Goal: Task Accomplishment & Management: Use online tool/utility

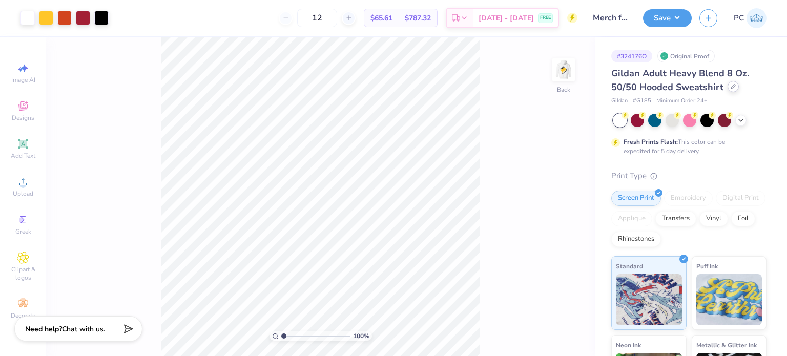
click at [730, 88] on icon at bounding box center [732, 86] width 5 height 5
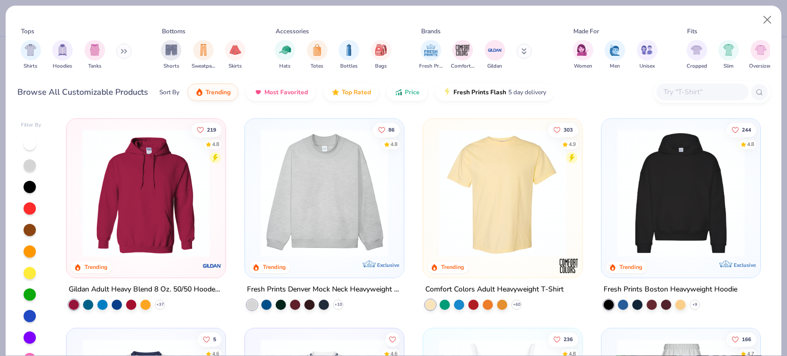
click at [676, 93] on input "text" at bounding box center [701, 92] width 79 height 12
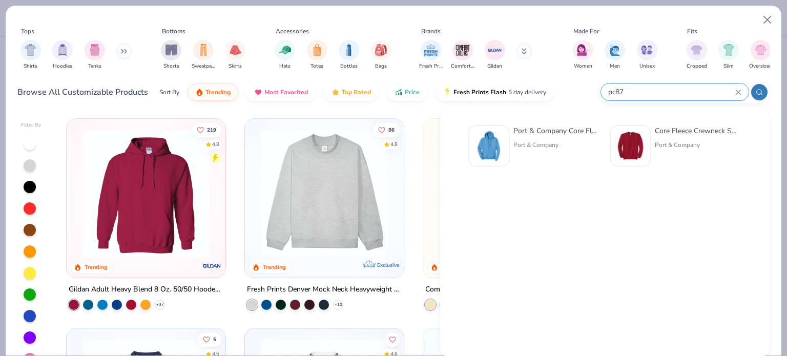
type input "pc87"
click at [629, 147] on img at bounding box center [630, 146] width 32 height 32
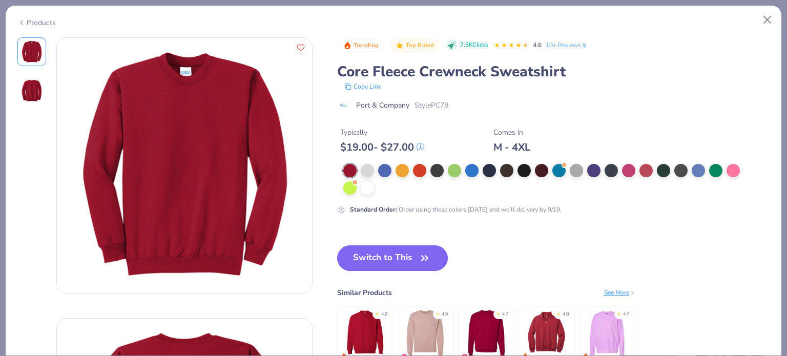
click at [398, 255] on button "Switch to This" at bounding box center [392, 258] width 111 height 26
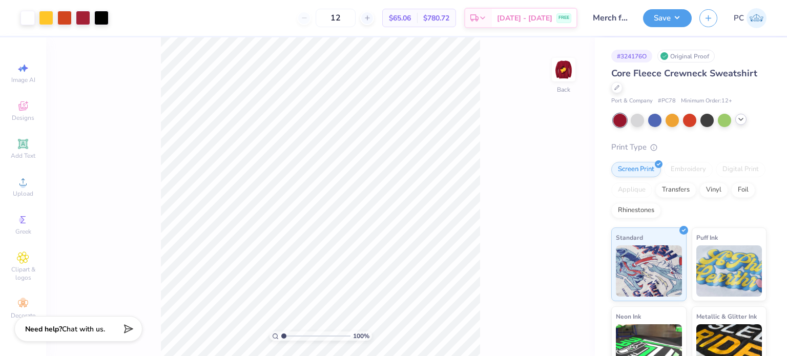
click at [742, 116] on icon at bounding box center [741, 119] width 8 height 8
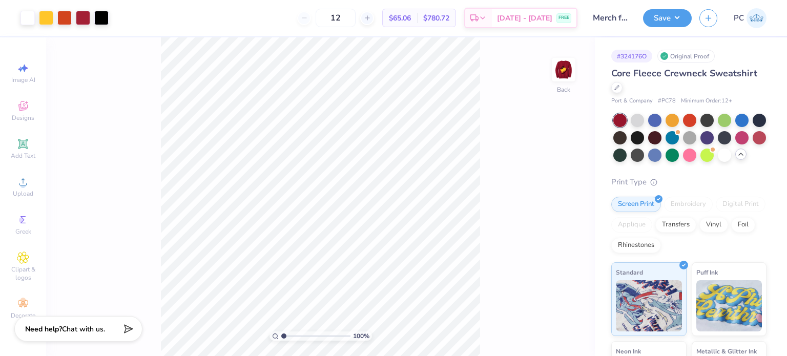
click at [610, 172] on div "# 324176O Original Proof Core Fleece Crewneck Sweatshirt Port & Company # PC78 …" at bounding box center [691, 265] width 192 height 456
click at [718, 161] on div at bounding box center [724, 154] width 13 height 13
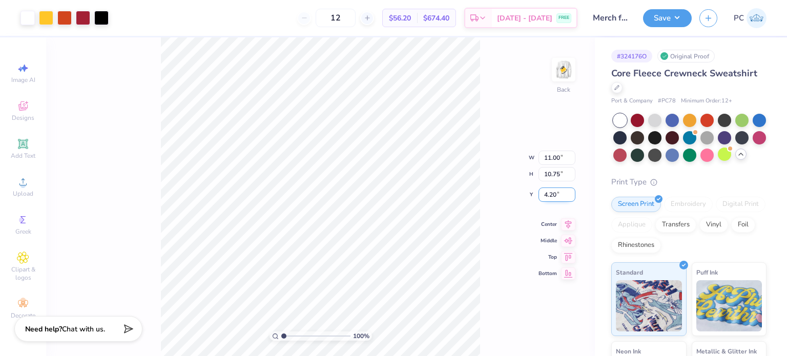
drag, startPoint x: 563, startPoint y: 191, endPoint x: 545, endPoint y: 192, distance: 18.5
click at [545, 192] on input "4.20" at bounding box center [556, 194] width 37 height 14
type input "3.00"
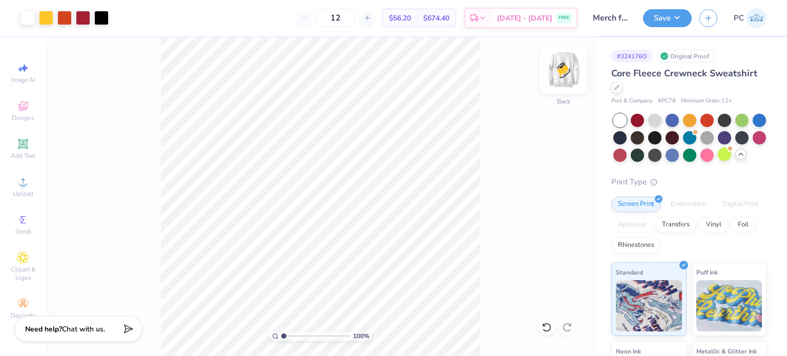
click at [568, 67] on img at bounding box center [563, 69] width 41 height 41
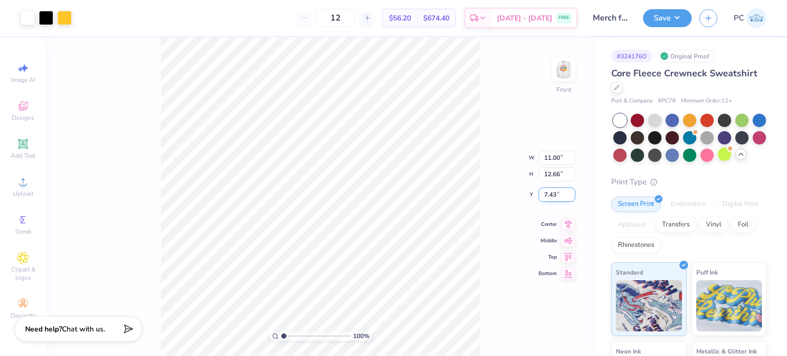
drag, startPoint x: 559, startPoint y: 196, endPoint x: 543, endPoint y: 196, distance: 16.4
click at [543, 196] on input "7.43" at bounding box center [556, 194] width 37 height 14
type input "3.00"
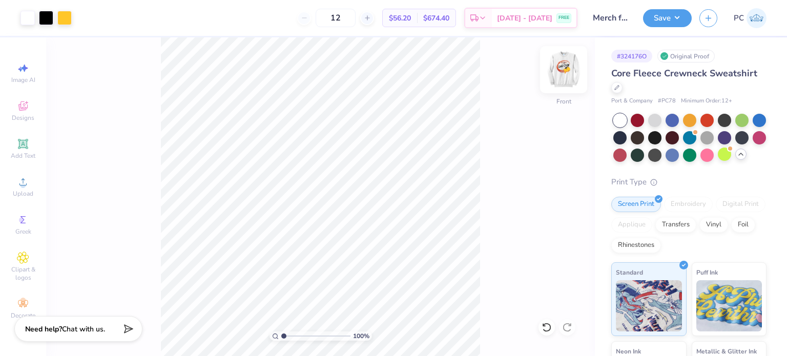
click at [565, 70] on img at bounding box center [563, 69] width 41 height 41
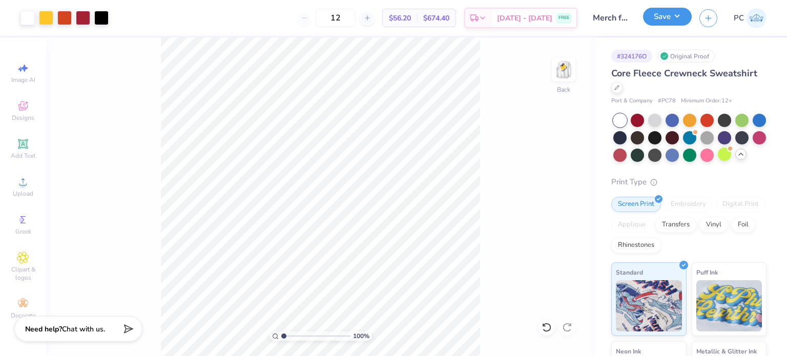
click at [673, 17] on button "Save" at bounding box center [667, 17] width 49 height 18
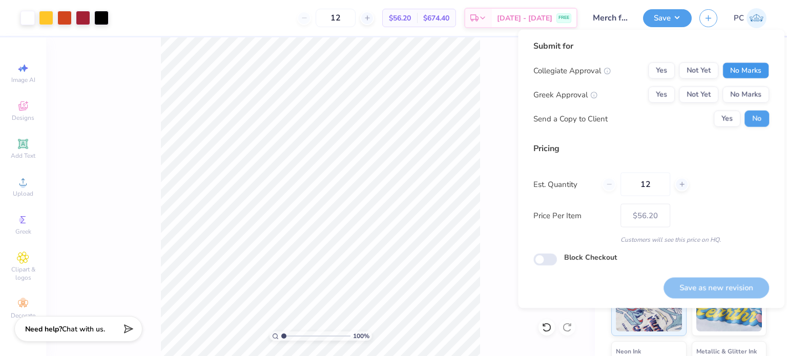
click at [743, 69] on button "No Marks" at bounding box center [745, 70] width 47 height 16
click at [744, 91] on button "No Marks" at bounding box center [745, 95] width 47 height 16
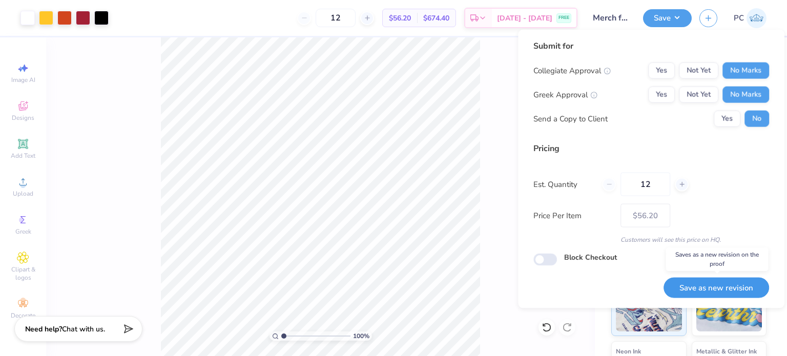
click at [713, 285] on button "Save as new revision" at bounding box center [716, 287] width 106 height 21
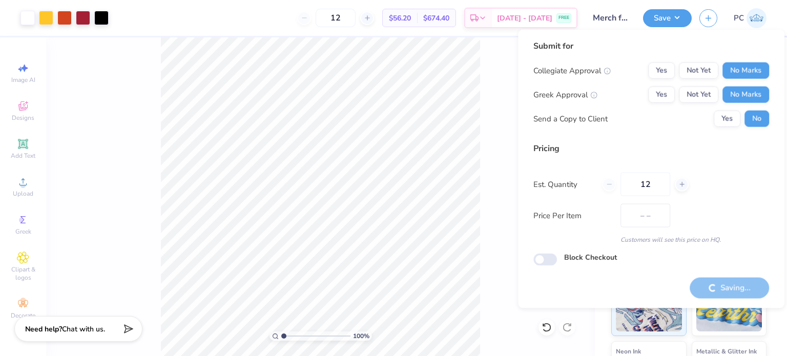
type input "$56.20"
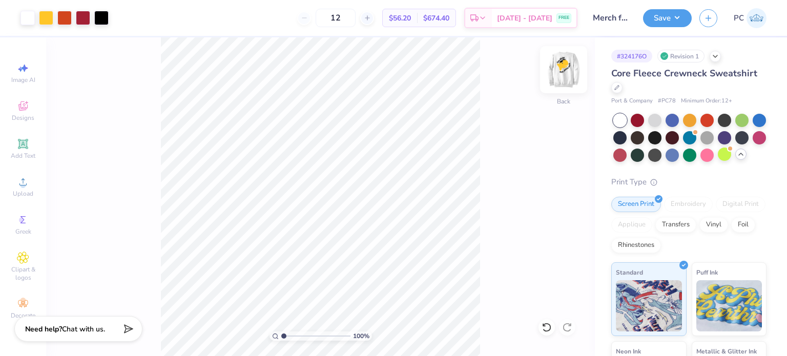
click at [569, 71] on img at bounding box center [563, 69] width 41 height 41
drag, startPoint x: 359, startPoint y: 19, endPoint x: 337, endPoint y: 18, distance: 22.1
click at [337, 18] on input "12" at bounding box center [336, 18] width 40 height 18
